Goal: Information Seeking & Learning: Learn about a topic

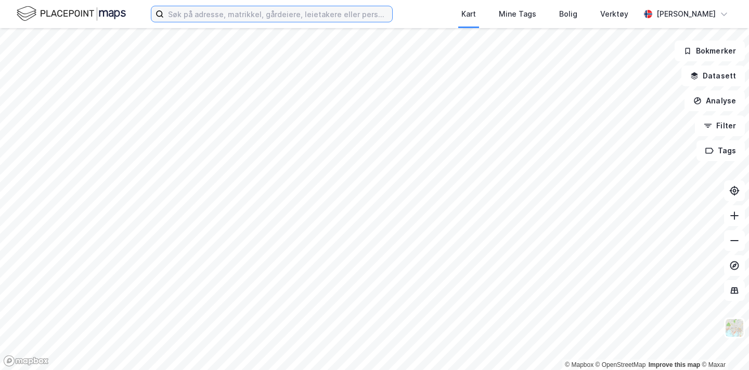
click at [198, 18] on input at bounding box center [278, 14] width 228 height 16
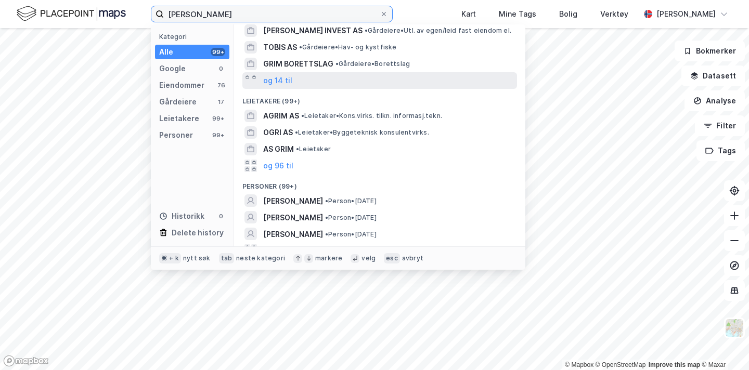
scroll to position [144, 0]
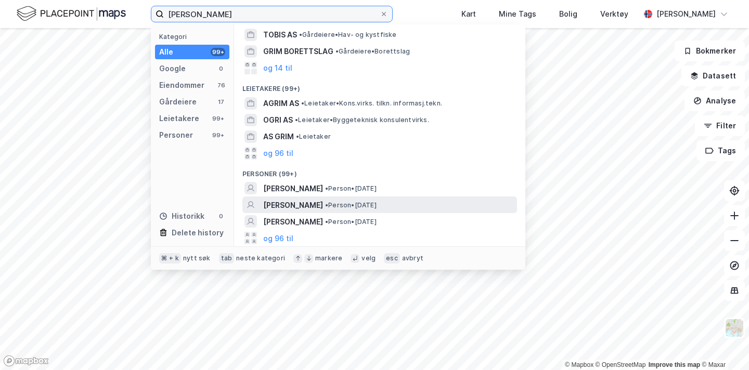
type input "[PERSON_NAME]"
click at [323, 204] on span "[PERSON_NAME]" at bounding box center [293, 205] width 60 height 12
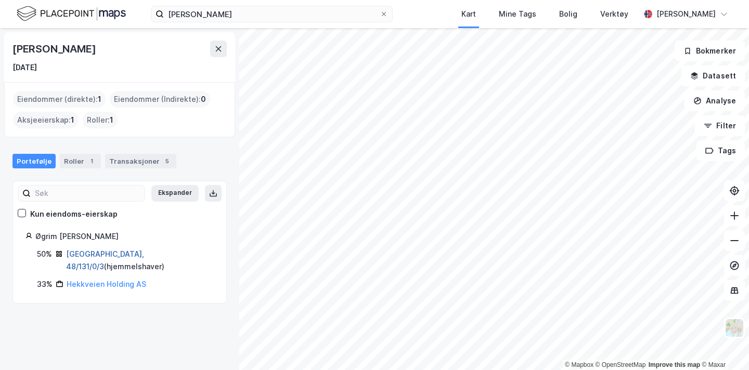
click at [98, 251] on link "[GEOGRAPHIC_DATA], 48/131/0/3" at bounding box center [105, 260] width 78 height 21
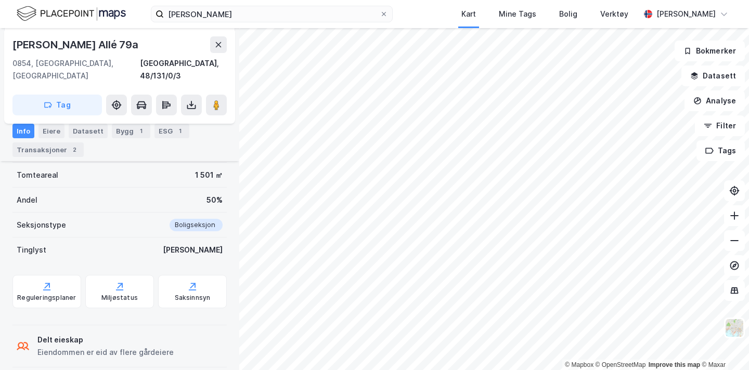
scroll to position [214, 0]
click at [52, 152] on div "Transaksjoner 2" at bounding box center [47, 150] width 71 height 15
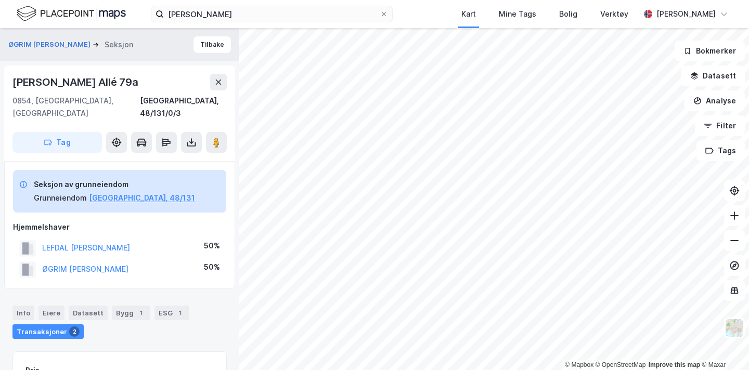
click at [230, 138] on div "John [STREET_ADDRESS], 48/131/0/3 Tag" at bounding box center [119, 114] width 231 height 96
click at [216, 137] on image at bounding box center [216, 142] width 6 height 10
click at [14, 306] on div "Info" at bounding box center [23, 313] width 22 height 15
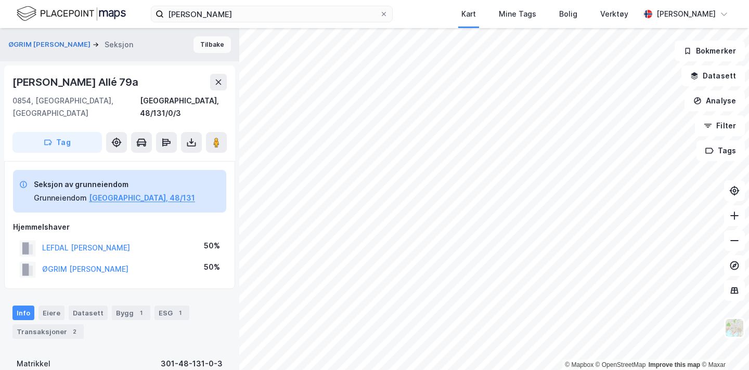
click at [199, 40] on button "Tilbake" at bounding box center [212, 44] width 37 height 17
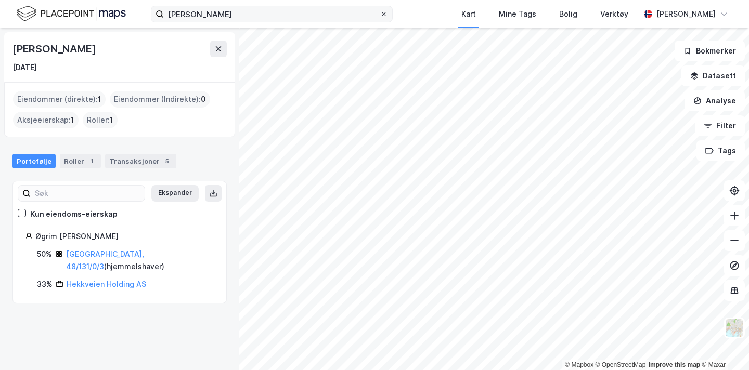
click at [382, 15] on icon at bounding box center [384, 14] width 4 height 4
click at [377, 15] on input "[PERSON_NAME]" at bounding box center [272, 14] width 216 height 16
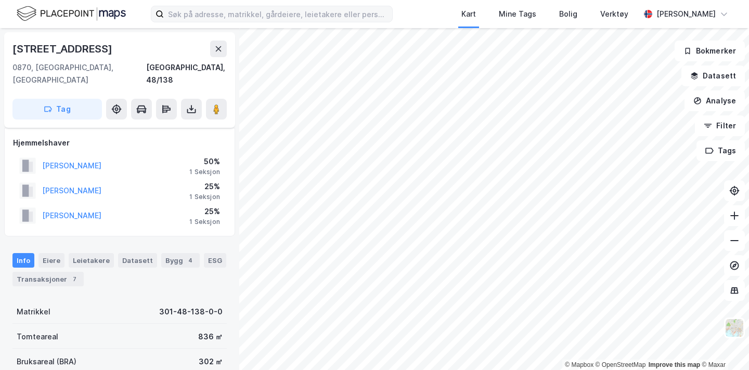
scroll to position [6, 0]
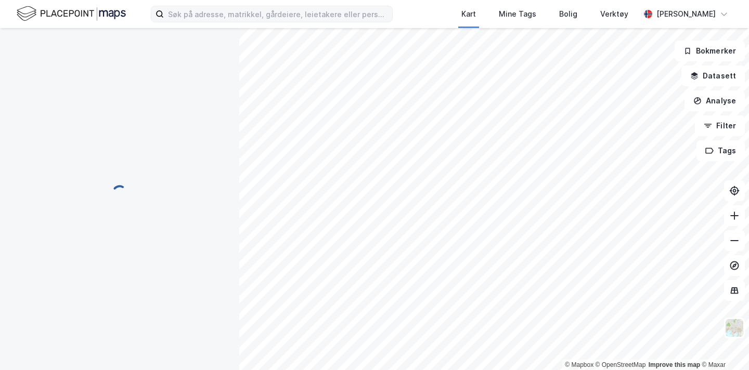
scroll to position [6, 0]
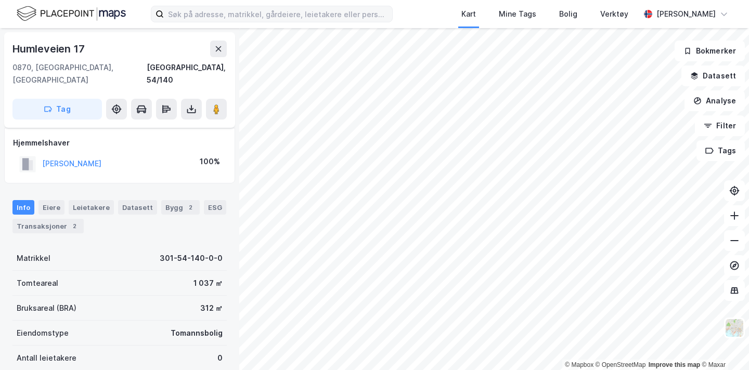
scroll to position [6, 0]
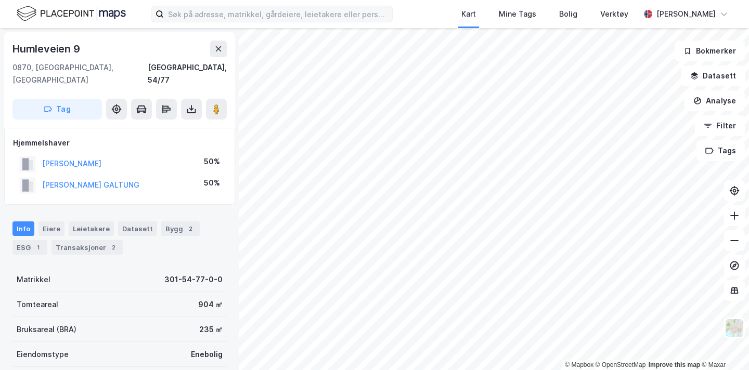
scroll to position [6, 0]
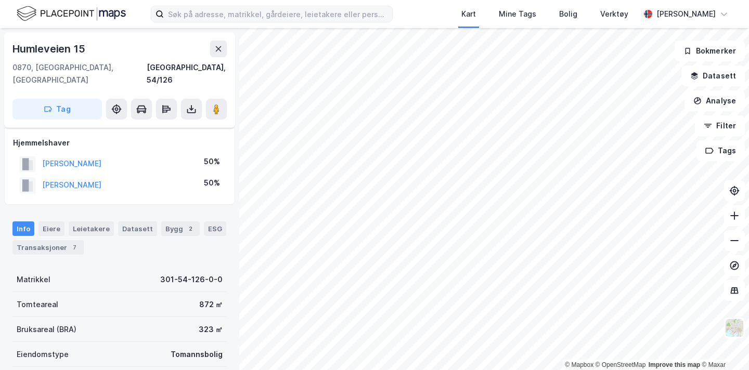
scroll to position [6, 0]
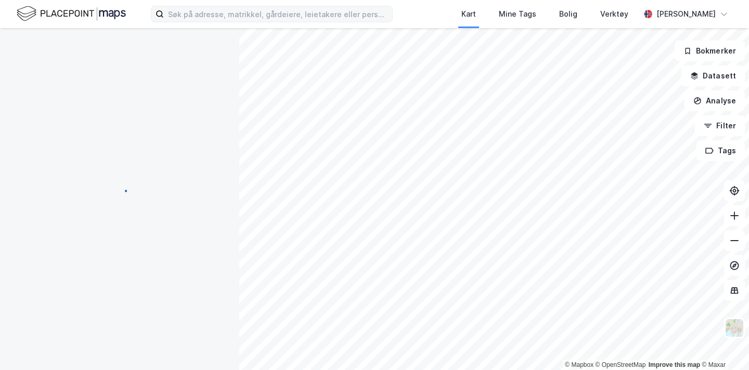
scroll to position [6, 0]
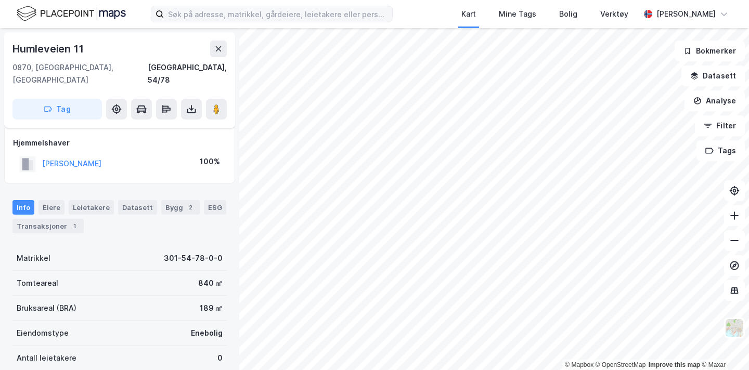
scroll to position [6, 0]
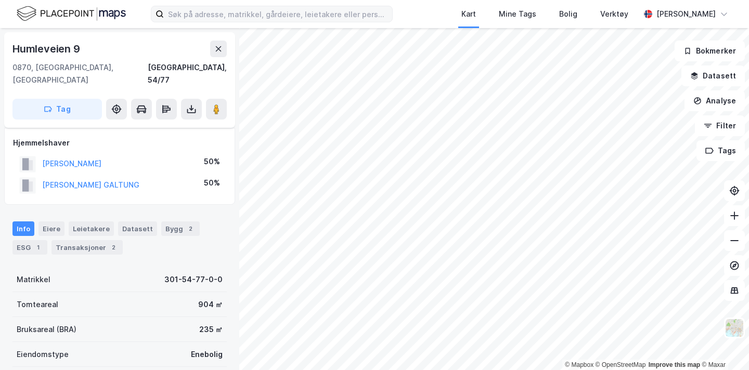
scroll to position [6, 0]
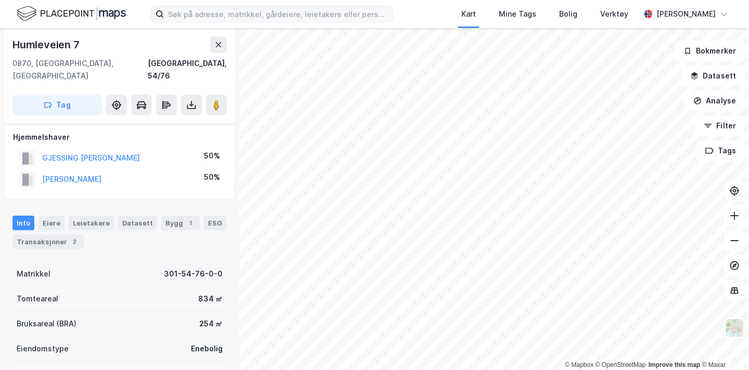
scroll to position [6, 0]
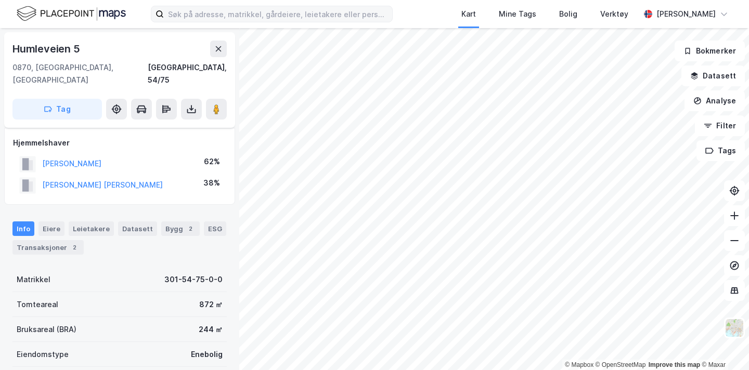
scroll to position [6, 0]
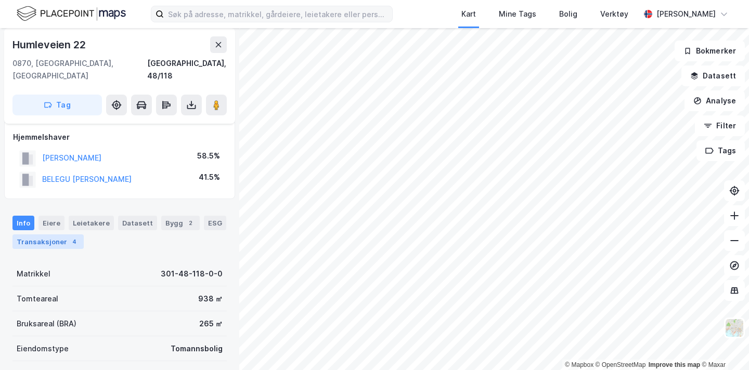
click at [54, 235] on div "Transaksjoner 4" at bounding box center [47, 242] width 71 height 15
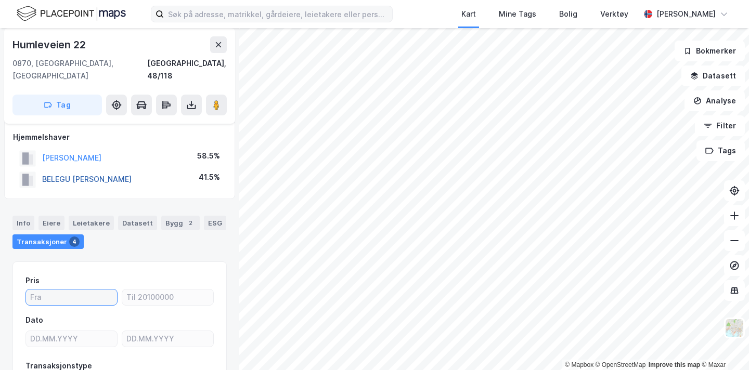
drag, startPoint x: 80, startPoint y: 290, endPoint x: 81, endPoint y: 165, distance: 125.4
click at [81, 157] on div "[STREET_ADDRESS], 48/118 Tag Hjemmelshaver [PERSON_NAME] 58.5% BELEGU [PERSON_N…" at bounding box center [119, 199] width 239 height 342
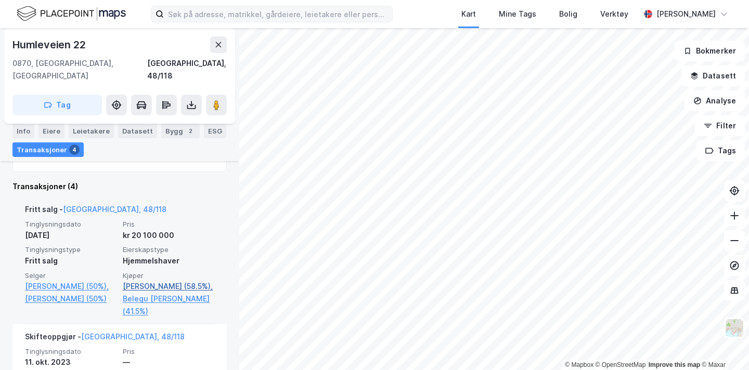
click at [146, 280] on link "[PERSON_NAME] (58.5%)," at bounding box center [169, 286] width 92 height 12
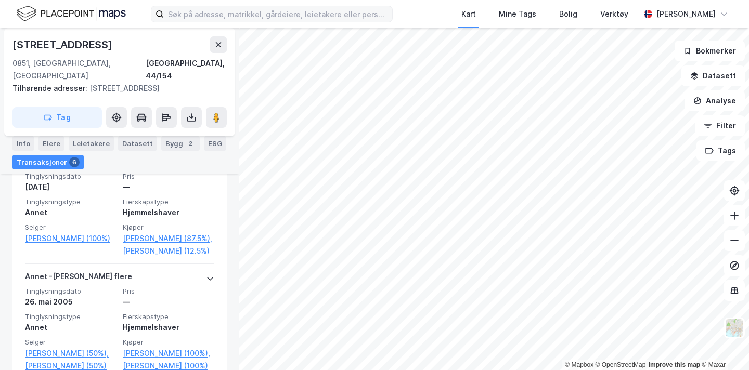
scroll to position [719, 0]
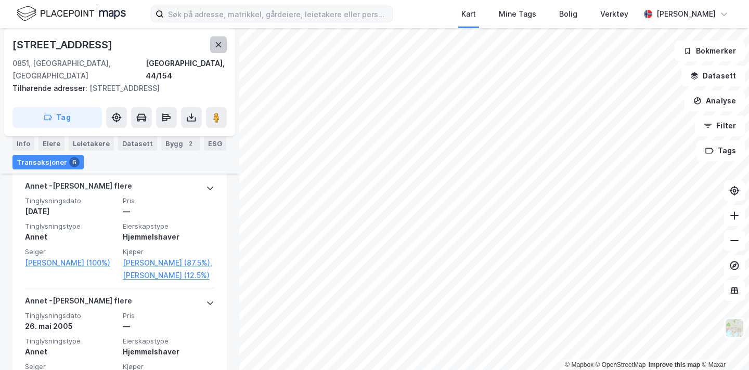
click at [214, 45] on icon at bounding box center [218, 45] width 8 height 8
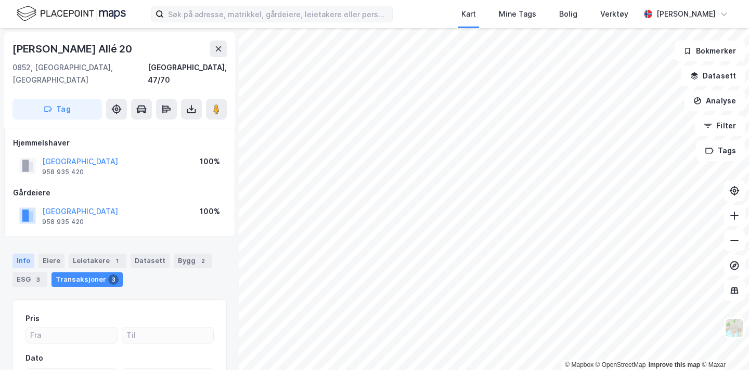
click at [31, 254] on div "Info" at bounding box center [23, 261] width 22 height 15
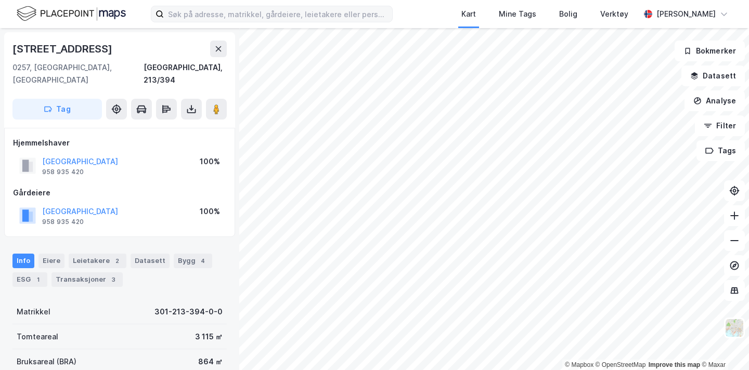
scroll to position [2, 0]
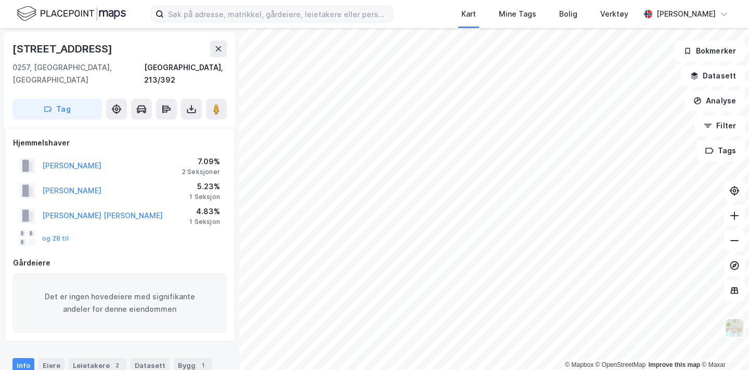
scroll to position [2, 0]
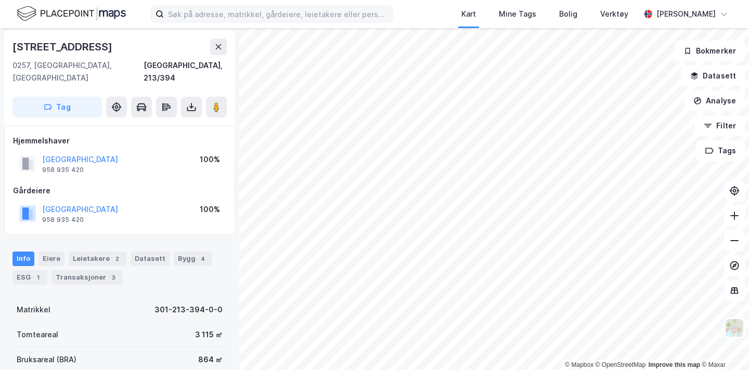
scroll to position [2, 0]
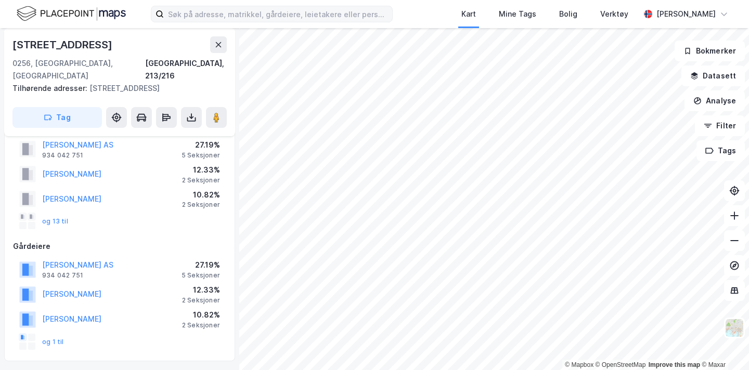
scroll to position [30, 0]
